Goal: Task Accomplishment & Management: Complete application form

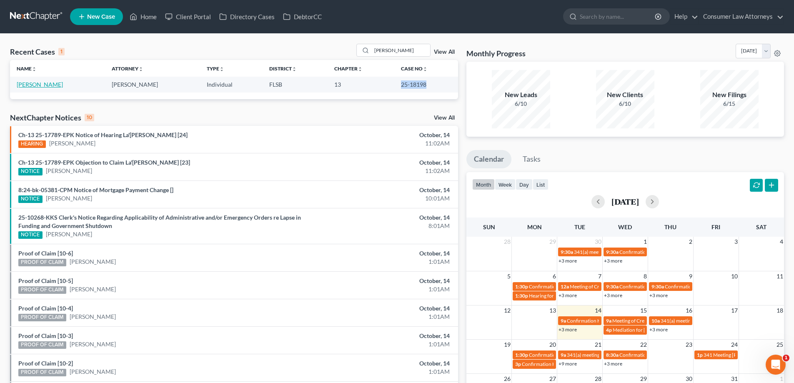
click at [49, 82] on link "[PERSON_NAME]" at bounding box center [40, 84] width 46 height 7
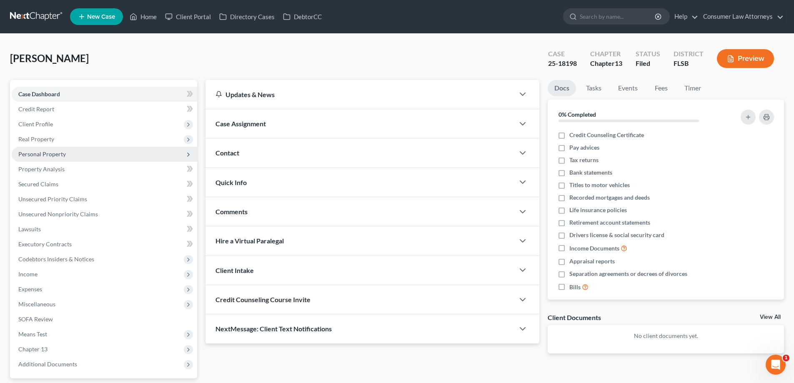
click at [35, 153] on span "Personal Property" at bounding box center [41, 153] width 47 height 7
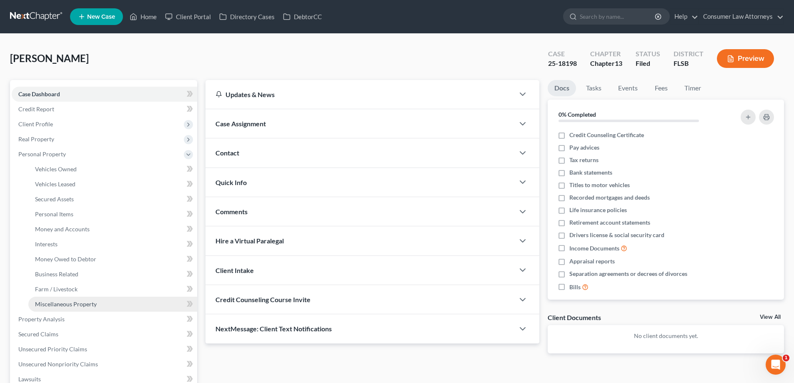
click at [62, 302] on span "Miscellaneous Property" at bounding box center [66, 303] width 62 height 7
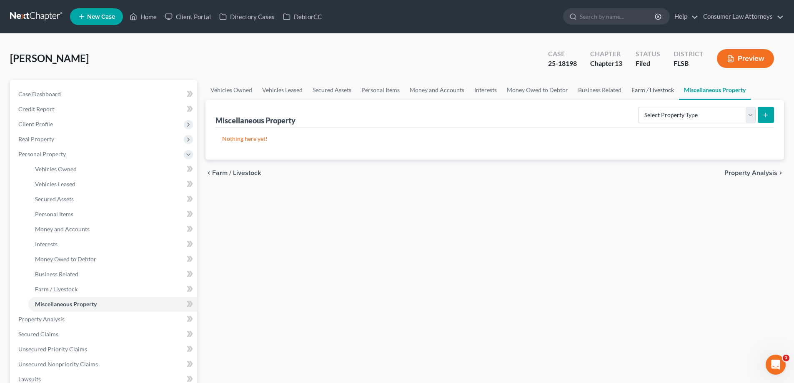
click at [650, 94] on link "Farm / Livestock" at bounding box center [652, 90] width 52 height 20
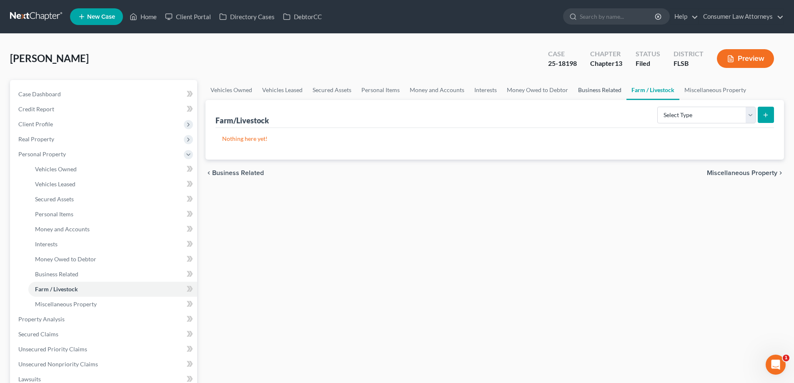
click at [597, 95] on link "Business Related" at bounding box center [599, 90] width 53 height 20
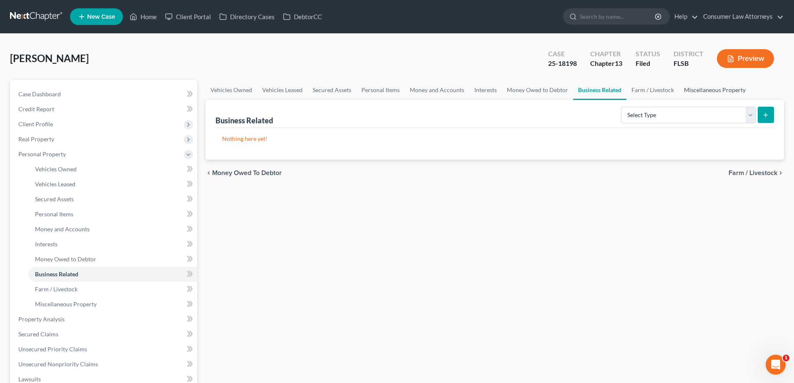
click at [714, 90] on link "Miscellaneous Property" at bounding box center [715, 90] width 72 height 20
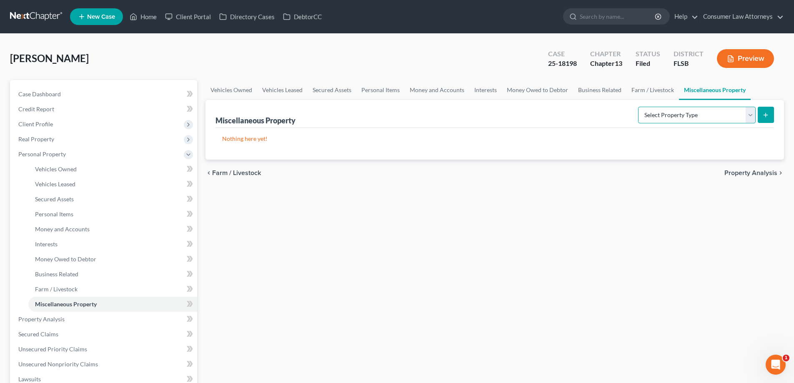
drag, startPoint x: 725, startPoint y: 95, endPoint x: 745, endPoint y: 115, distance: 27.7
click at [745, 115] on select "Select Property Type Assigned for Creditor Benefit [DATE] Holding for Another N…" at bounding box center [696, 115] width 117 height 17
click at [599, 92] on link "Business Related" at bounding box center [599, 90] width 53 height 20
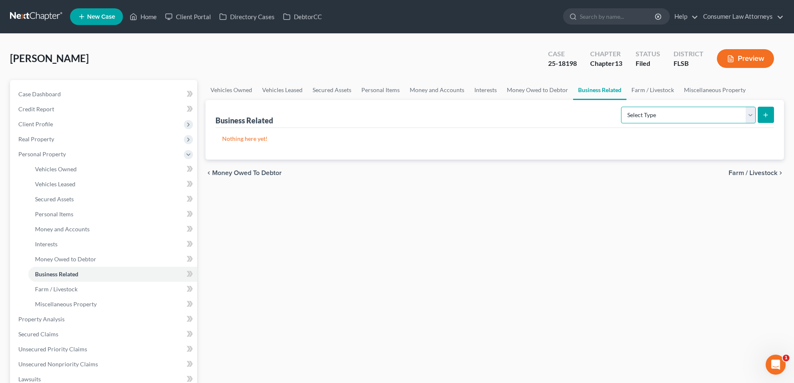
drag, startPoint x: 738, startPoint y: 117, endPoint x: 730, endPoint y: 116, distance: 7.6
click at [738, 117] on select "Select Type Customer Lists Franchises Inventory Licenses Machinery Office Equip…" at bounding box center [688, 115] width 135 height 17
select select "other_business_related_property_not_listed"
click at [621, 107] on select "Select Type Customer Lists Franchises Inventory Licenses Machinery Office Equip…" at bounding box center [688, 115] width 135 height 17
click at [771, 115] on button "submit" at bounding box center [765, 115] width 16 height 16
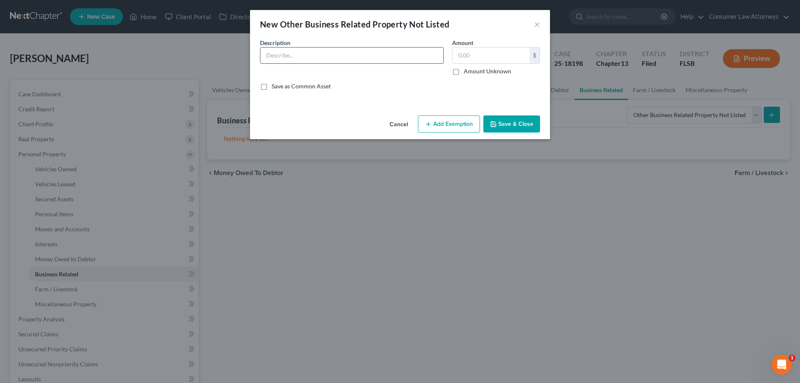
click at [380, 57] on input "text" at bounding box center [351, 55] width 183 height 16
type input "Dvex Logistics"
click at [467, 54] on input "text" at bounding box center [490, 55] width 77 height 16
type input "1.00"
click at [451, 129] on button "Add Exemption" at bounding box center [449, 123] width 62 height 17
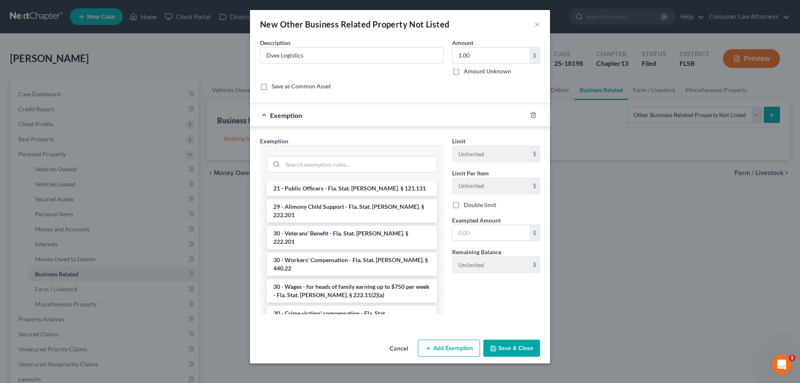
scroll to position [292, 0]
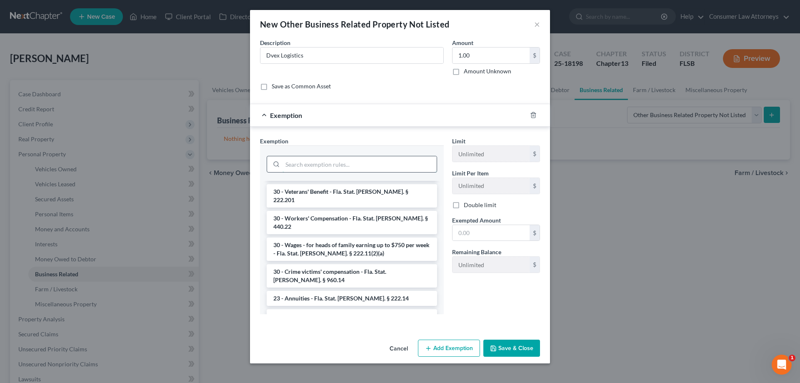
click at [326, 167] on input "search" at bounding box center [359, 164] width 154 height 16
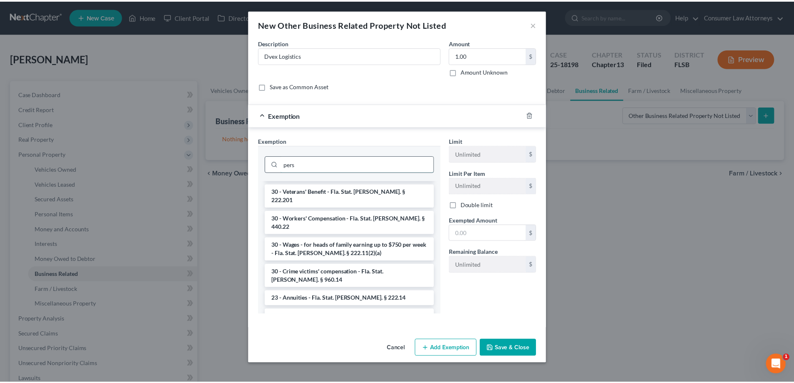
scroll to position [0, 0]
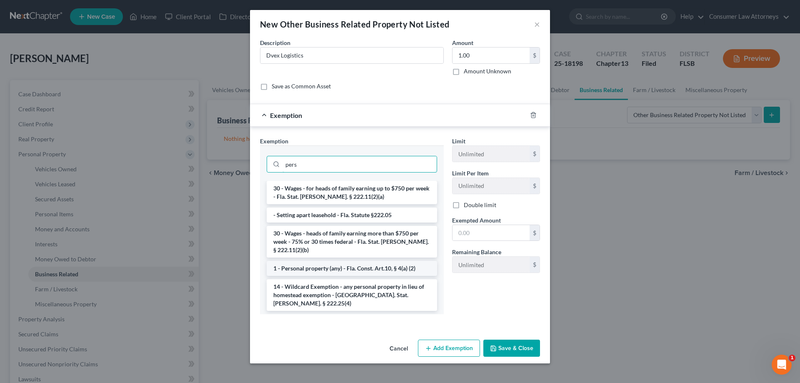
type input "pers"
click at [386, 261] on li "1 - Personal property (any) - Fla. Const. Art.10, § 4(a) (2)" at bounding box center [352, 268] width 170 height 15
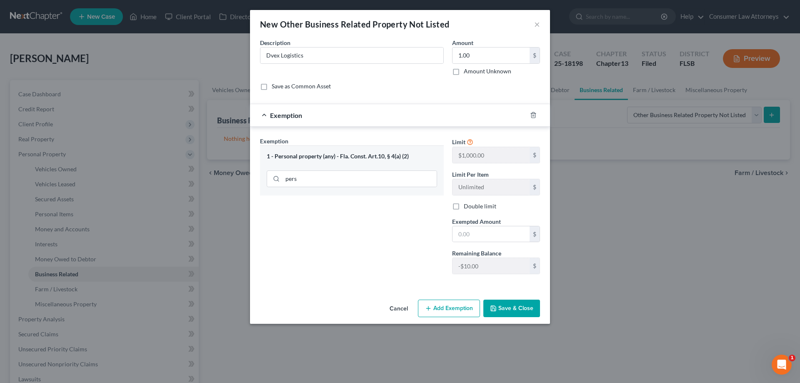
click at [401, 310] on button "Cancel" at bounding box center [399, 308] width 32 height 17
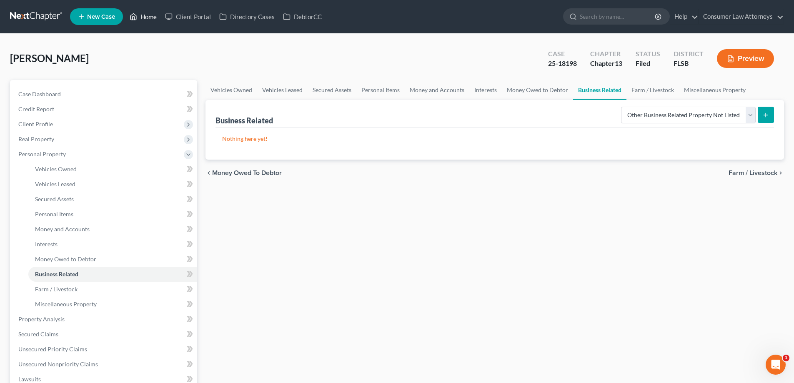
click at [145, 19] on link "Home" at bounding box center [142, 16] width 35 height 15
